Goal: Check status: Check status

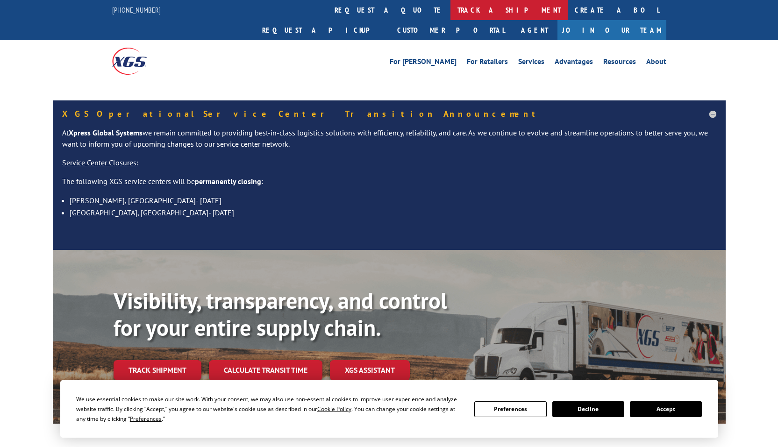
click at [451, 13] on link "track a shipment" at bounding box center [509, 10] width 117 height 20
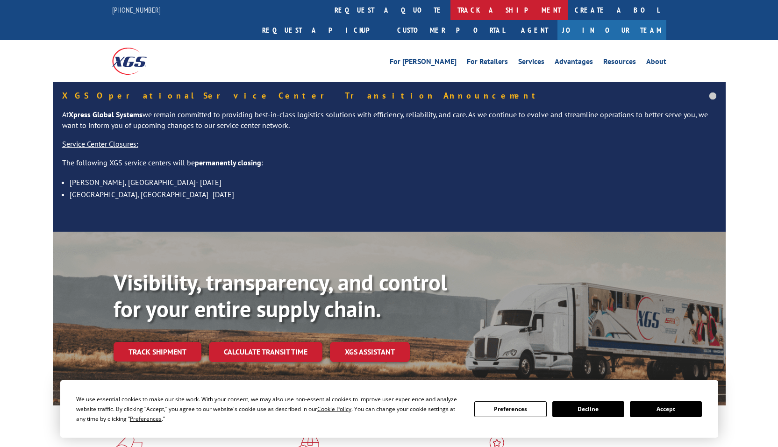
click at [451, 11] on link "track a shipment" at bounding box center [509, 10] width 117 height 20
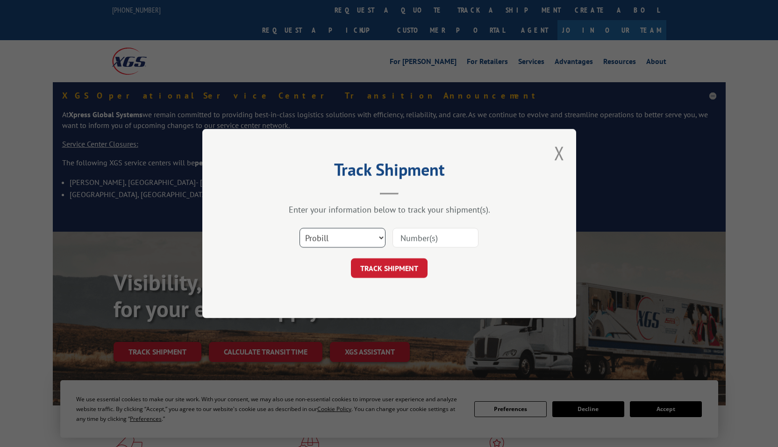
select select "po"
click at [300, 228] on select "Select category... Probill BOL PO" at bounding box center [343, 238] width 86 height 20
click at [421, 241] on input at bounding box center [436, 238] width 86 height 20
click at [435, 239] on input at bounding box center [436, 238] width 86 height 20
paste input "292841216"
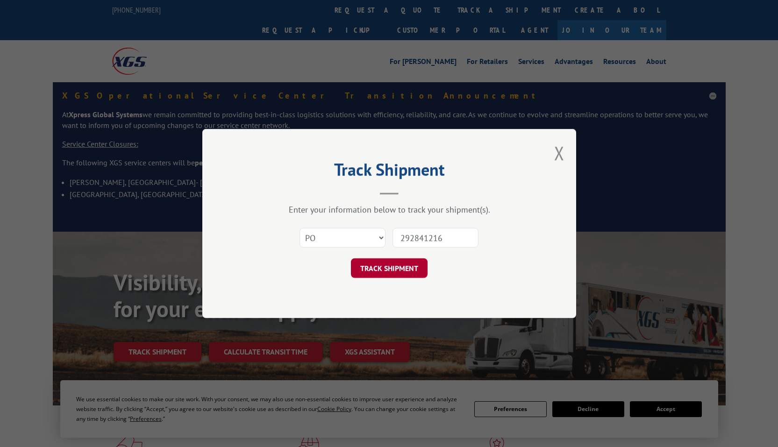
type input "292841216"
click at [408, 263] on button "TRACK SHIPMENT" at bounding box center [389, 269] width 77 height 20
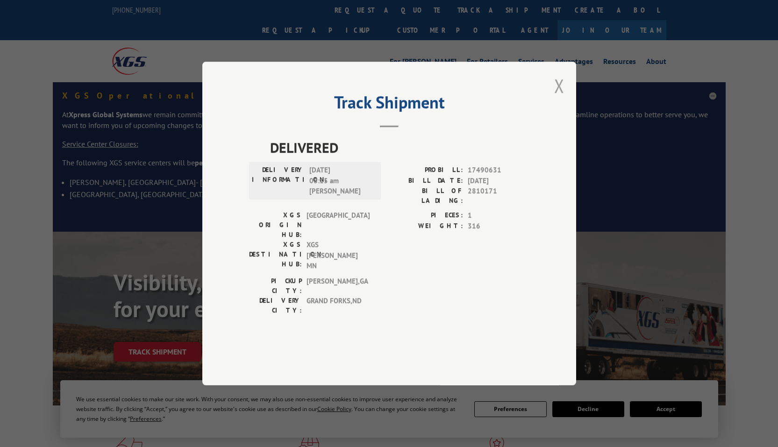
click at [560, 98] on button "Close modal" at bounding box center [560, 85] width 10 height 25
